Goal: Navigation & Orientation: Find specific page/section

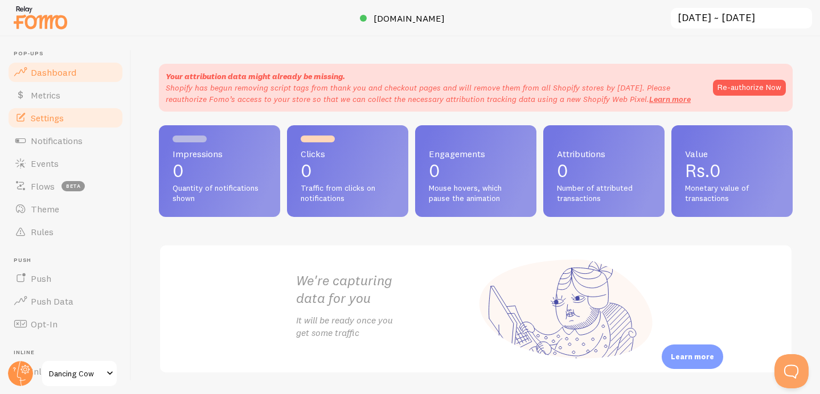
click at [58, 117] on span "Settings" at bounding box center [47, 117] width 33 height 11
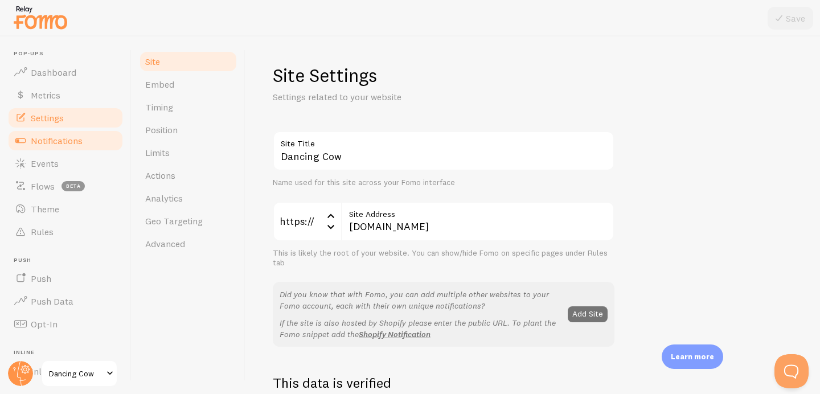
click at [69, 139] on span "Notifications" at bounding box center [57, 140] width 52 height 11
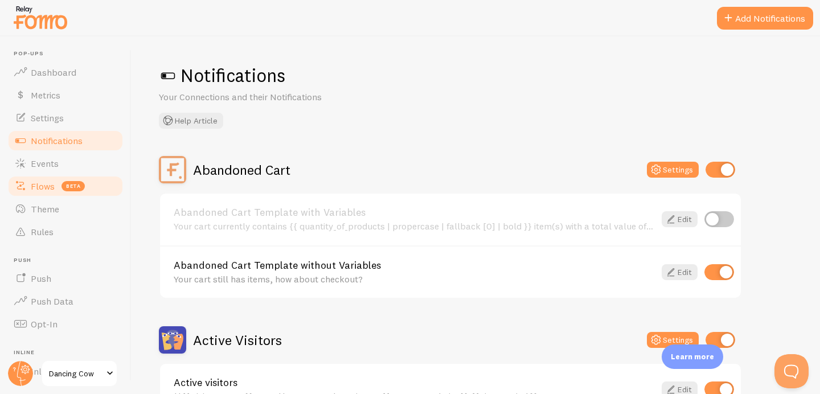
click at [46, 186] on span "Flows" at bounding box center [43, 186] width 24 height 11
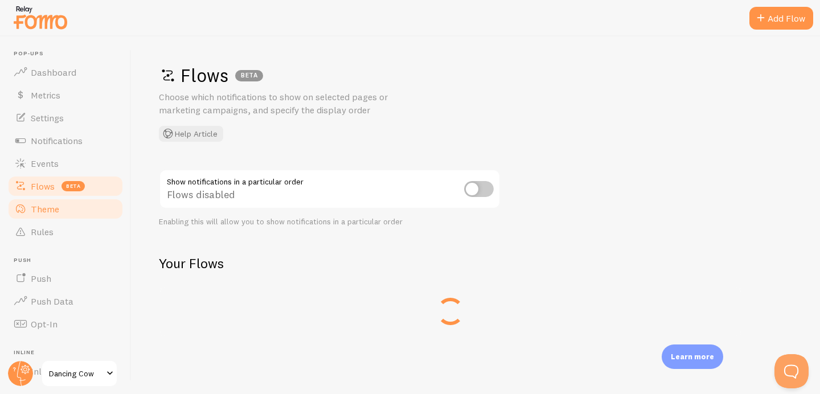
click at [54, 206] on span "Theme" at bounding box center [45, 208] width 28 height 11
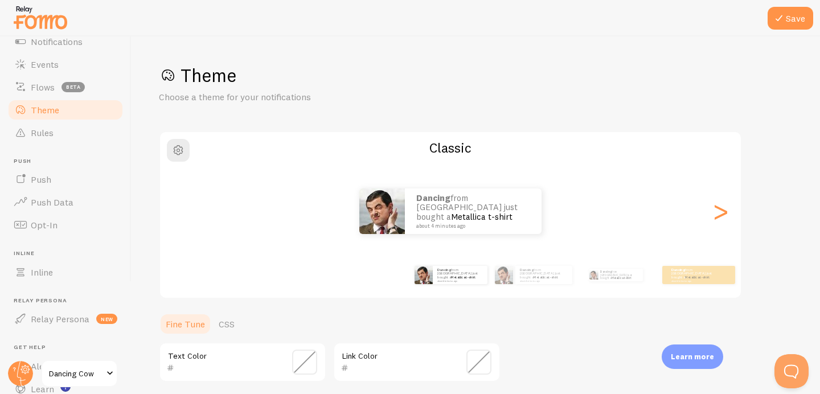
scroll to position [169, 0]
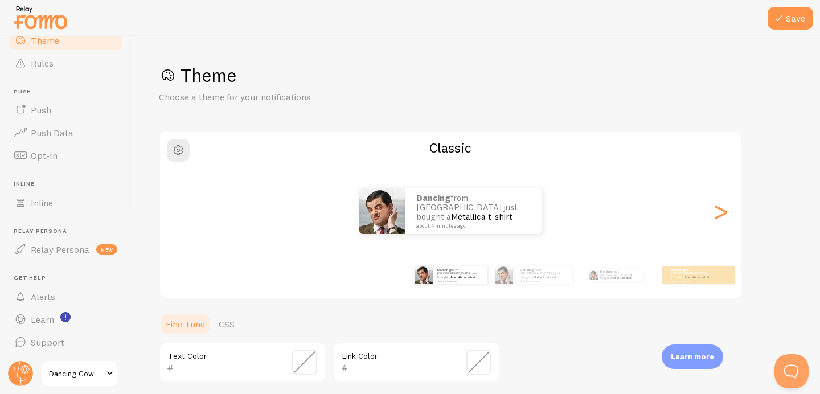
click at [105, 370] on span at bounding box center [110, 374] width 14 height 14
